Goal: Contribute content

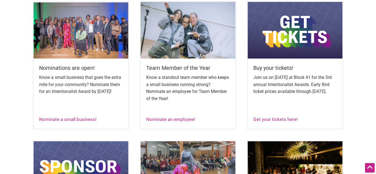
scroll to position [229, 0]
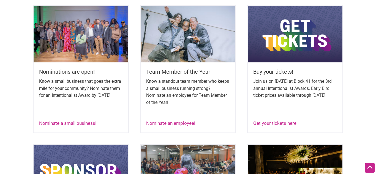
click at [120, 98] on p "Know a small business that goes the extra mile for your community? Nominate the…" at bounding box center [81, 88] width 84 height 21
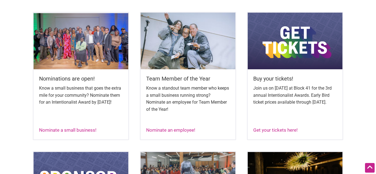
scroll to position [222, 0]
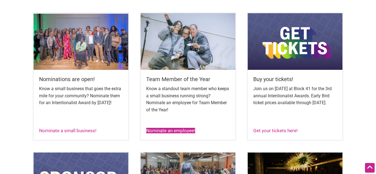
click at [187, 130] on link "Nominate an employee!" at bounding box center [170, 131] width 49 height 6
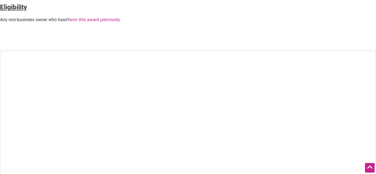
scroll to position [213, 0]
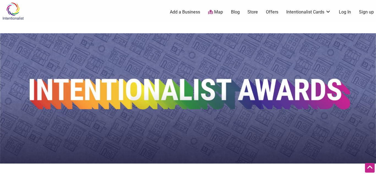
scroll to position [213, 0]
